Goal: Register for event/course

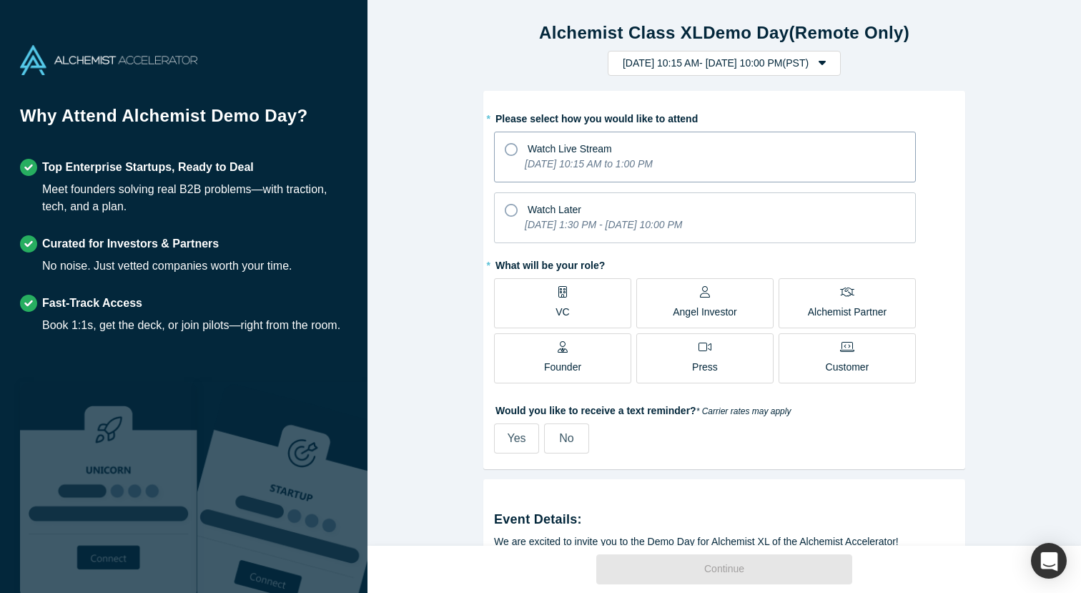
click at [515, 150] on icon at bounding box center [511, 149] width 13 height 13
click at [0, 0] on input "Watch Live Stream [DATE] 10:15 AM to 1:00 PM" at bounding box center [0, 0] width 0 height 0
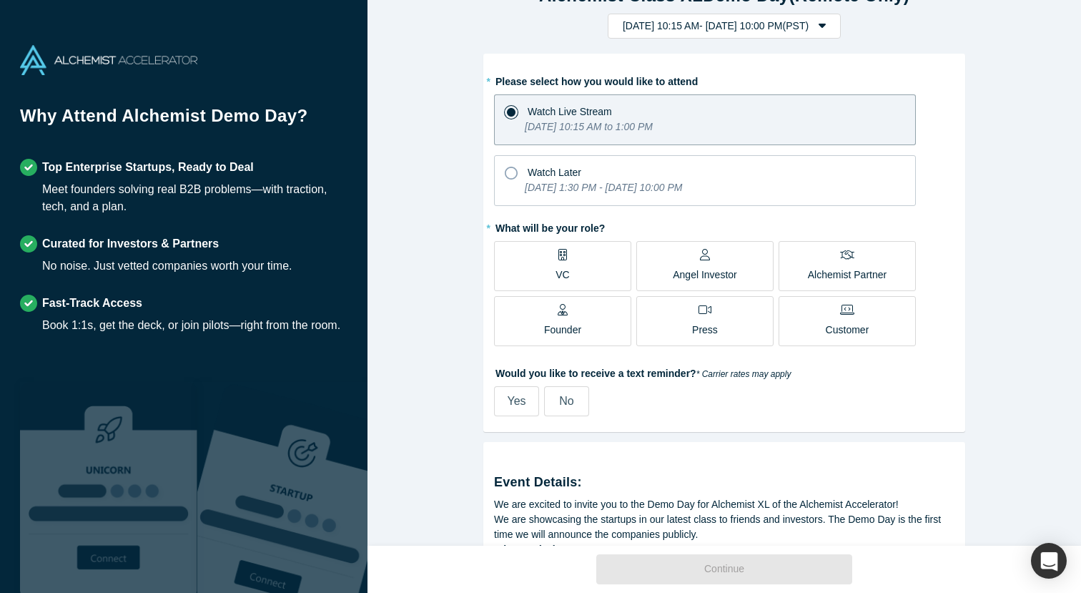
scroll to position [41, 0]
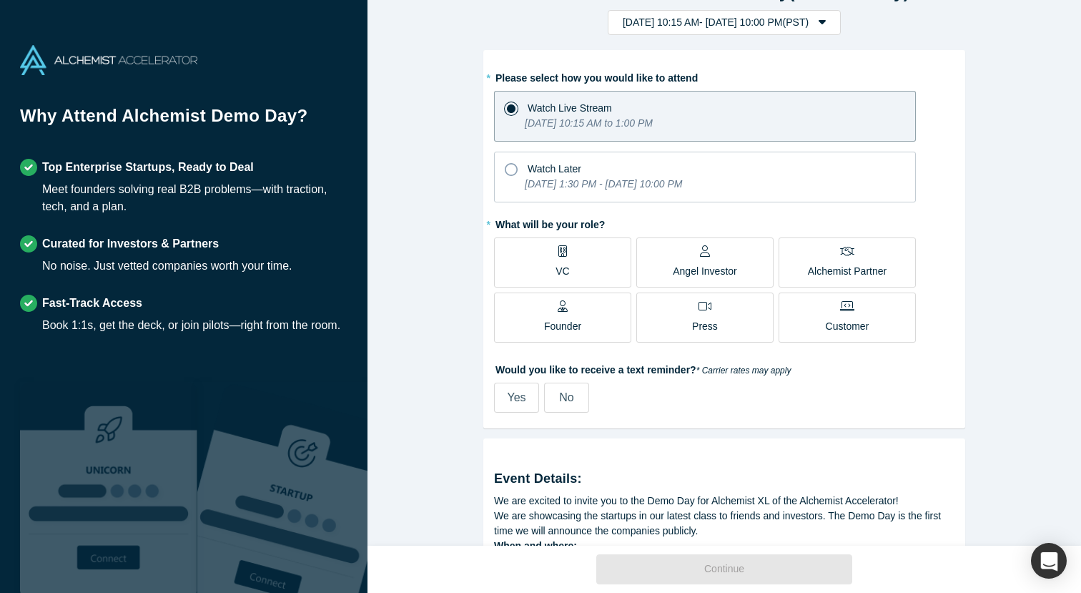
click at [579, 315] on div "Founder" at bounding box center [562, 317] width 37 height 34
click at [0, 0] on input "Founder" at bounding box center [0, 0] width 0 height 0
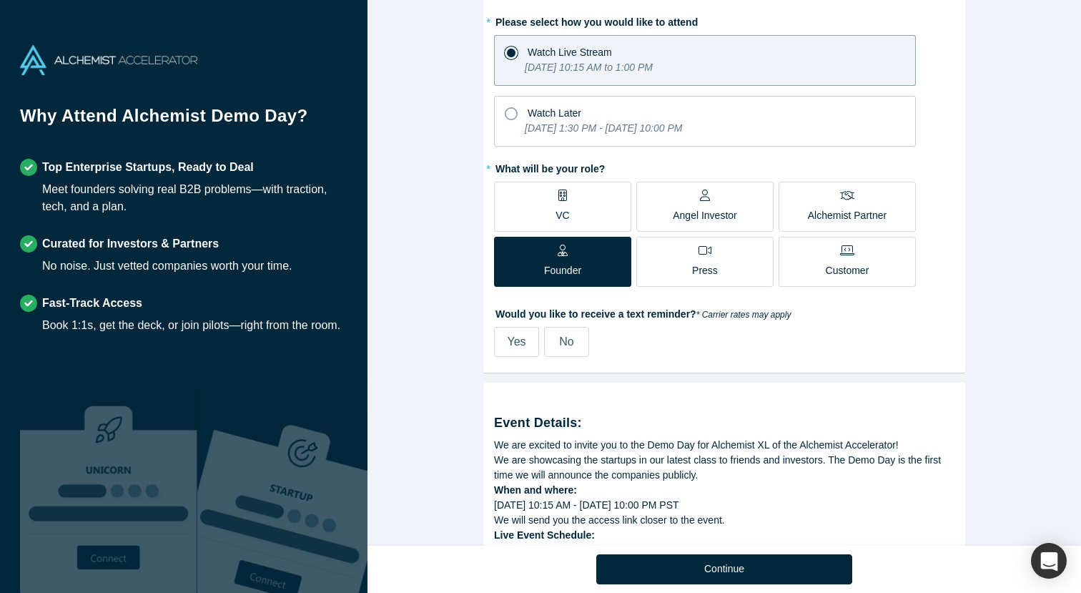
scroll to position [108, 0]
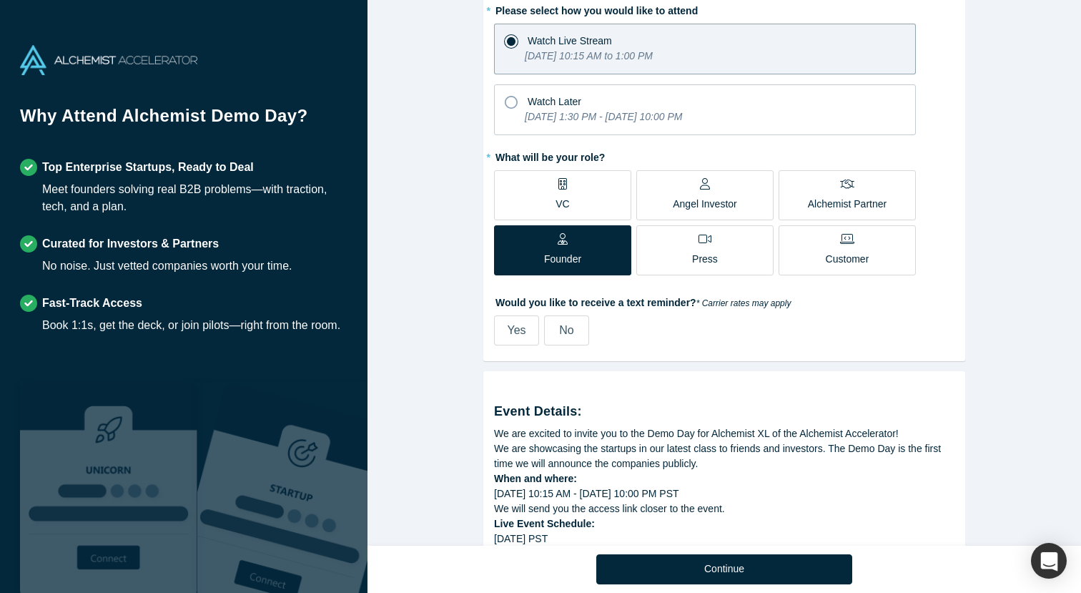
click at [515, 335] on span "Yes" at bounding box center [516, 330] width 19 height 12
click at [0, 0] on input "Yes" at bounding box center [0, 0] width 0 height 0
select select "US"
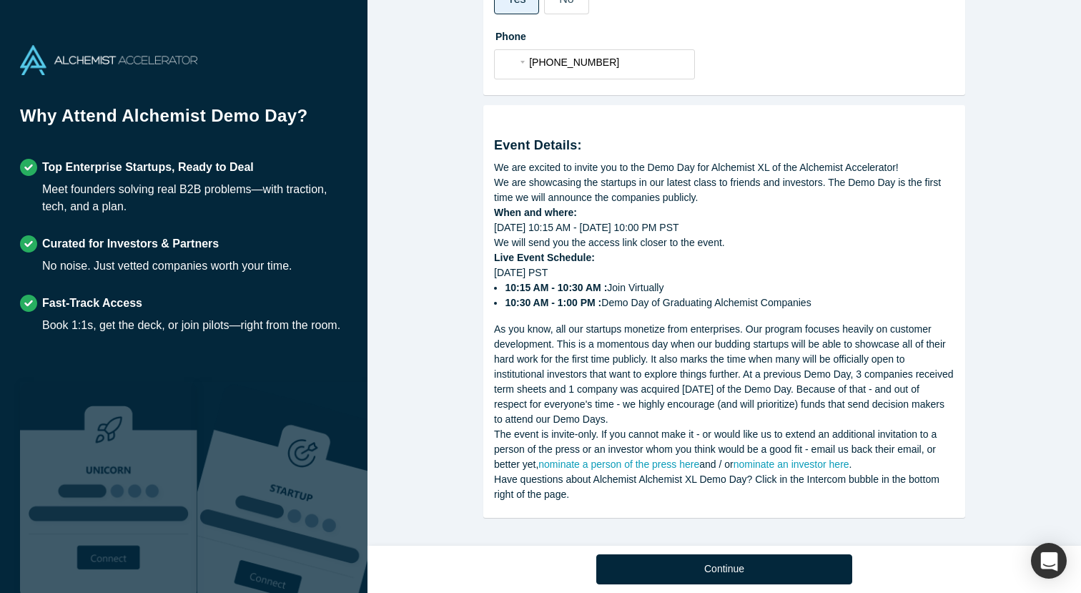
scroll to position [441, 0]
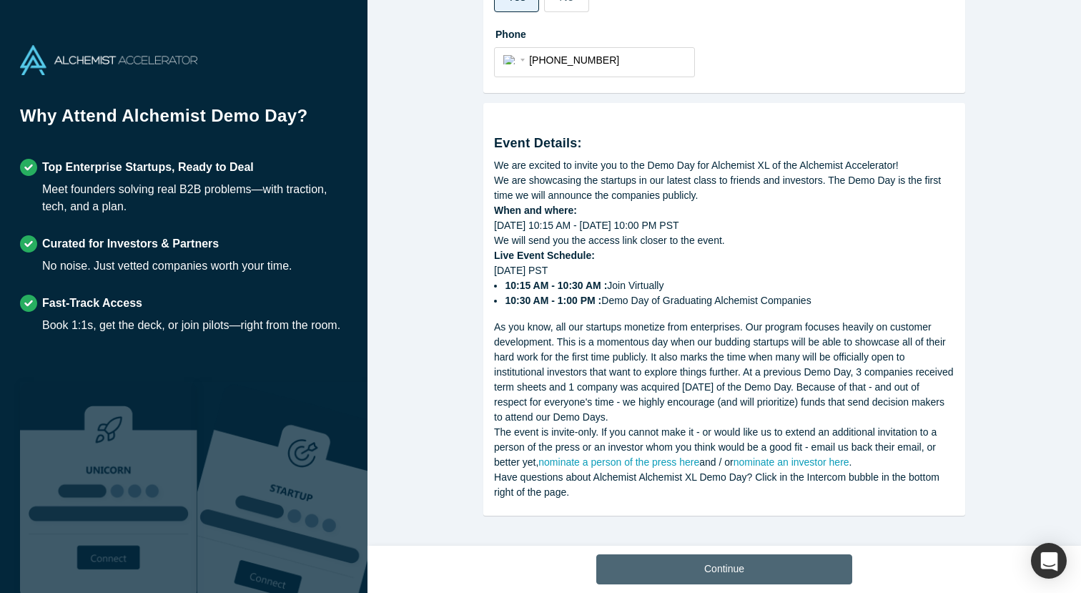
click at [727, 574] on button "Continue" at bounding box center [724, 569] width 256 height 30
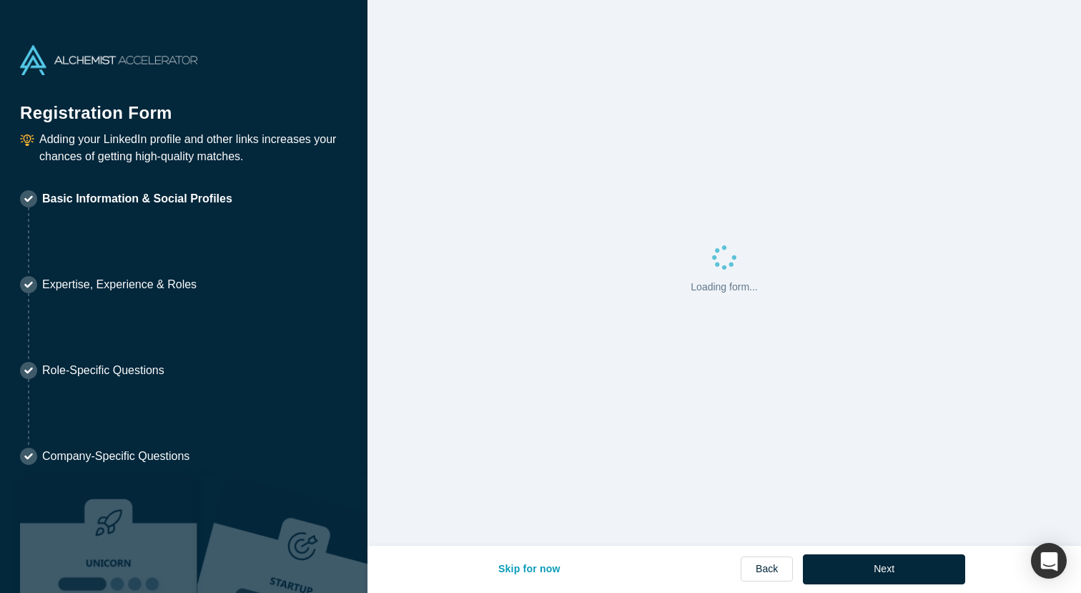
select select "US"
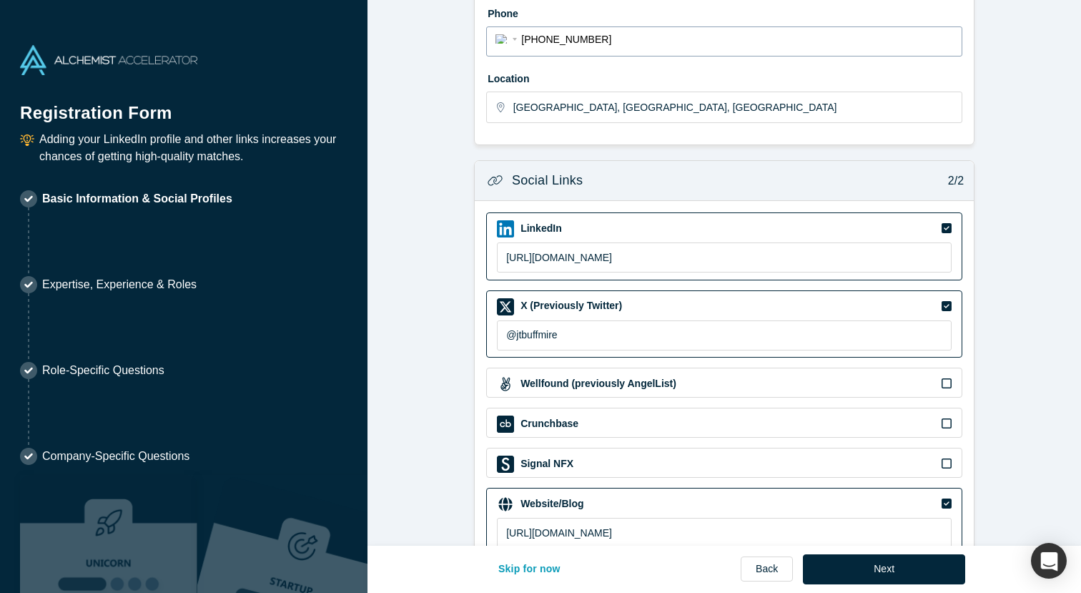
scroll to position [499, 0]
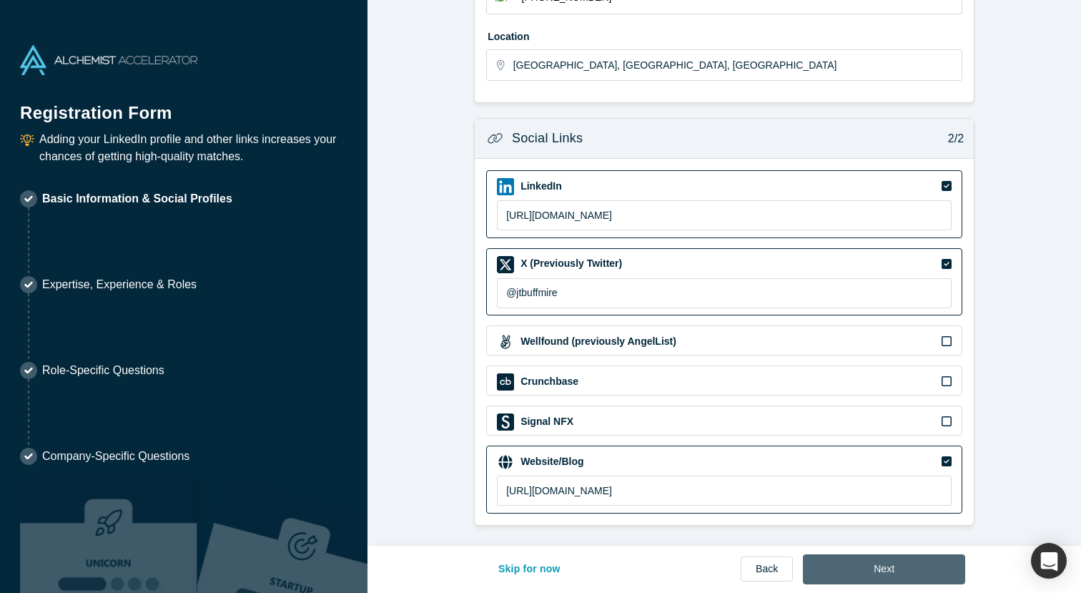
click at [890, 572] on button "Next" at bounding box center [884, 569] width 162 height 30
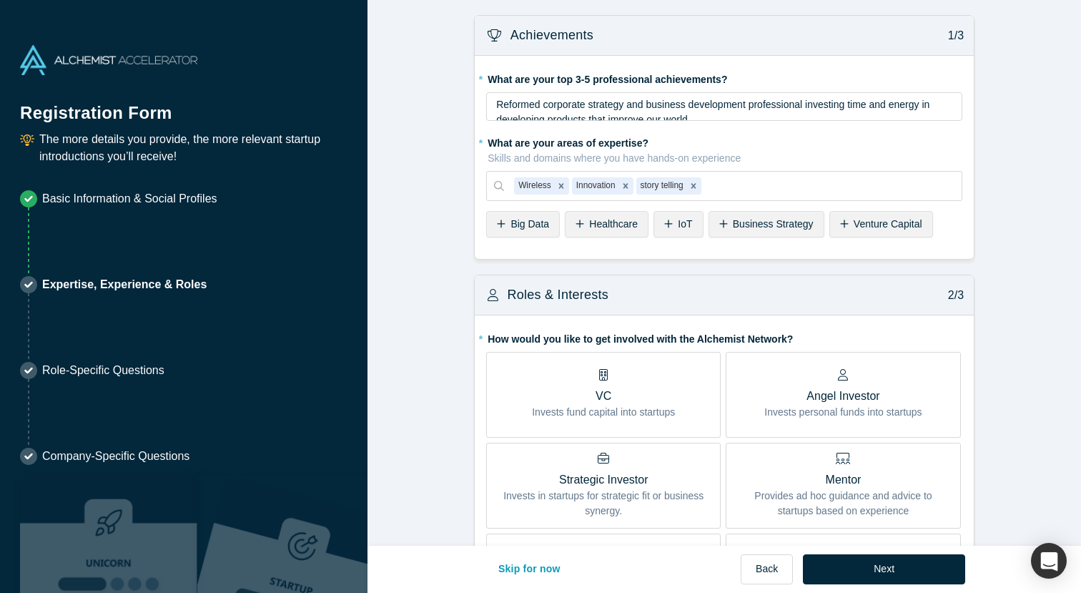
click at [670, 232] on div "IoT" at bounding box center [678, 224] width 49 height 26
click at [673, 231] on div "Business Strategy" at bounding box center [712, 224] width 116 height 26
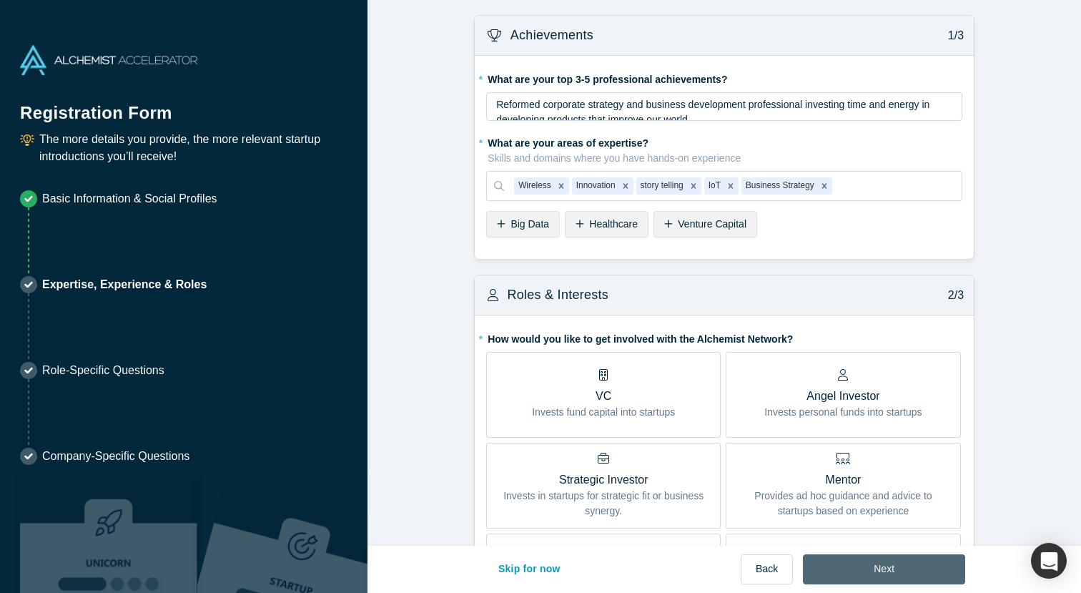
click at [898, 561] on button "Next" at bounding box center [884, 569] width 162 height 30
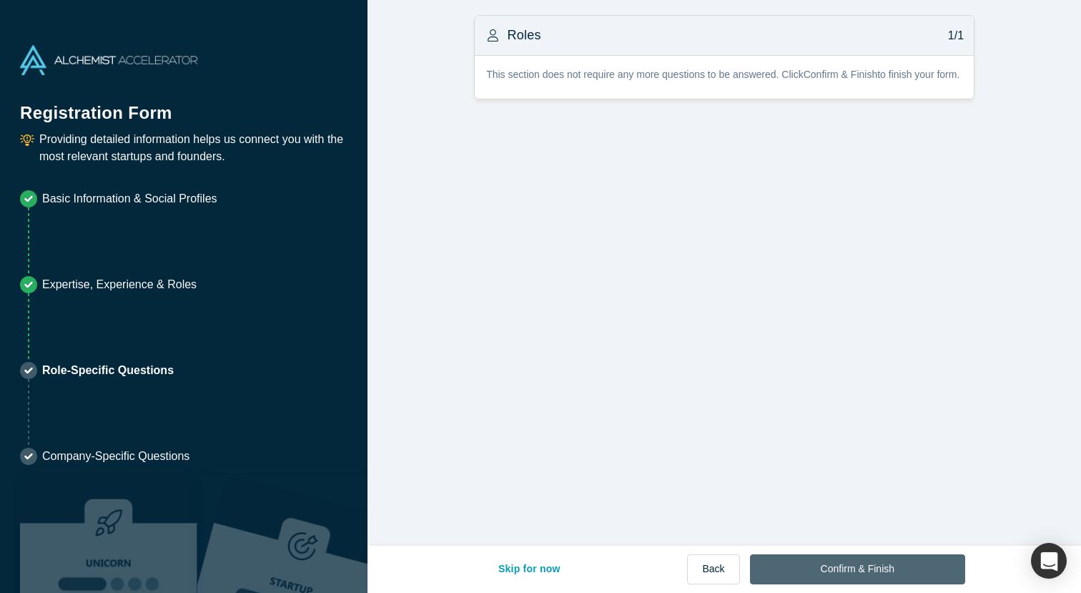
click at [898, 561] on button "Confirm & Finish" at bounding box center [857, 569] width 215 height 30
